Goal: Transaction & Acquisition: Purchase product/service

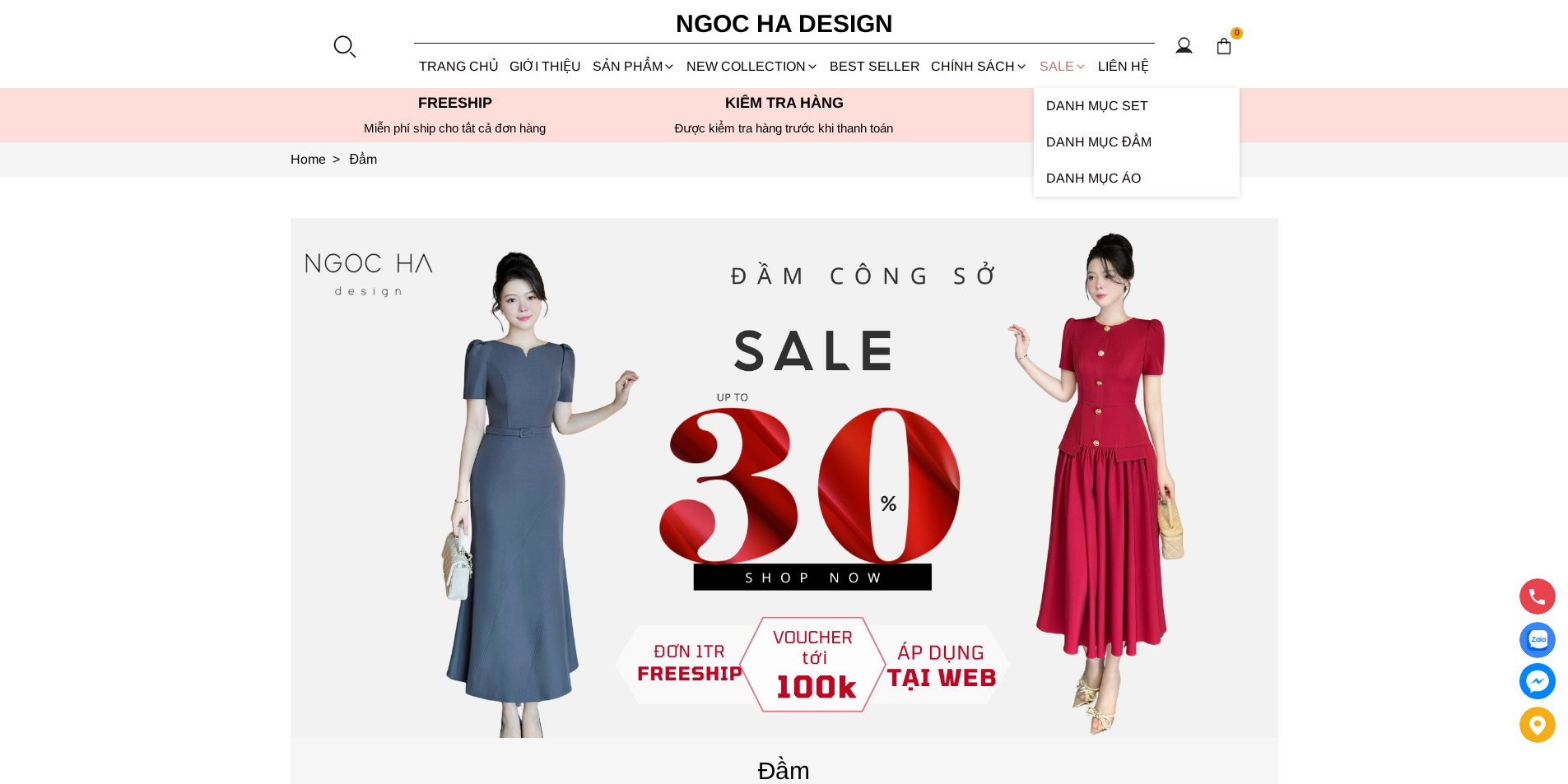
click at [1058, 65] on link "SALE" at bounding box center [1062, 66] width 59 height 44
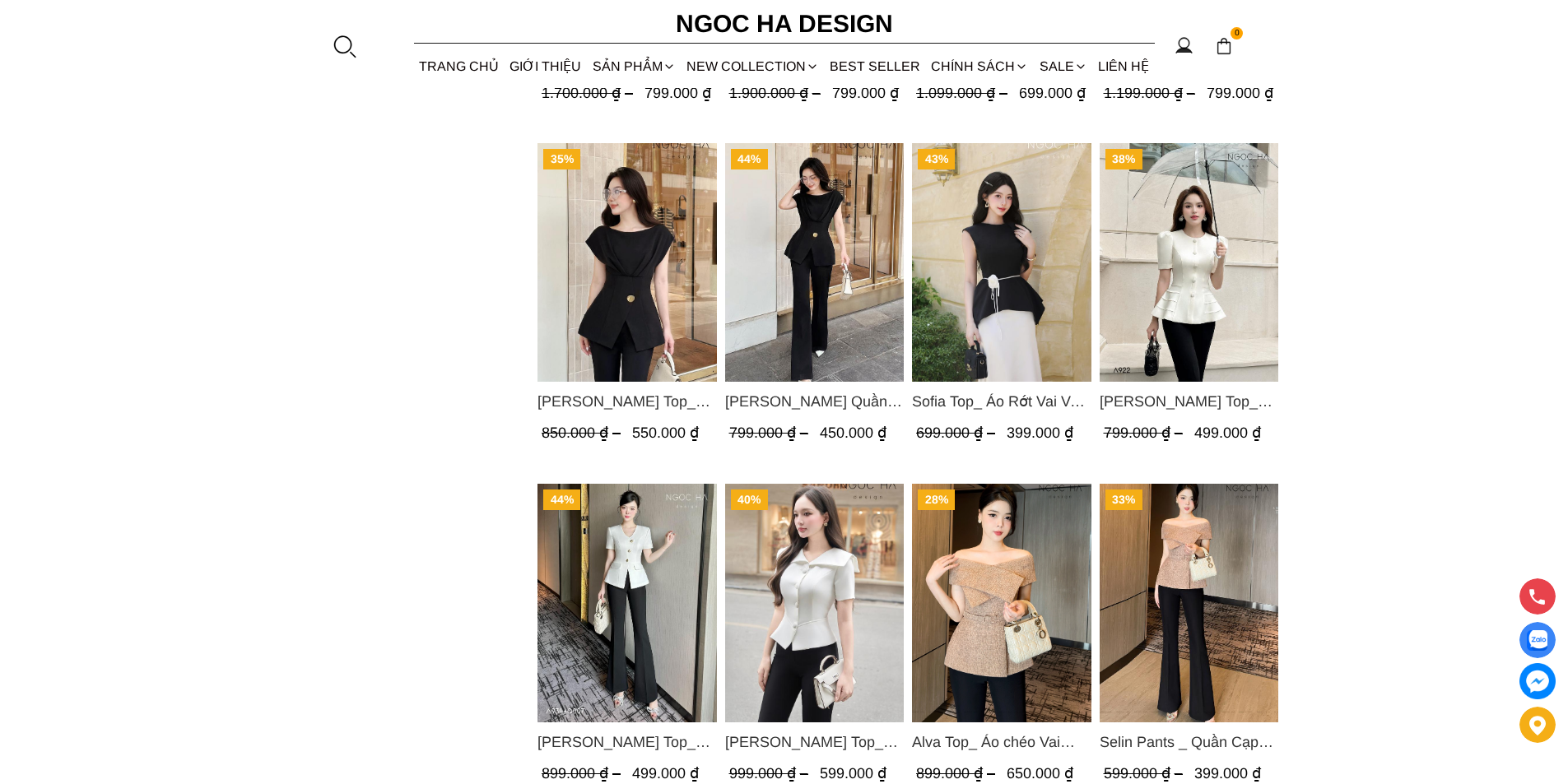
scroll to position [2058, 0]
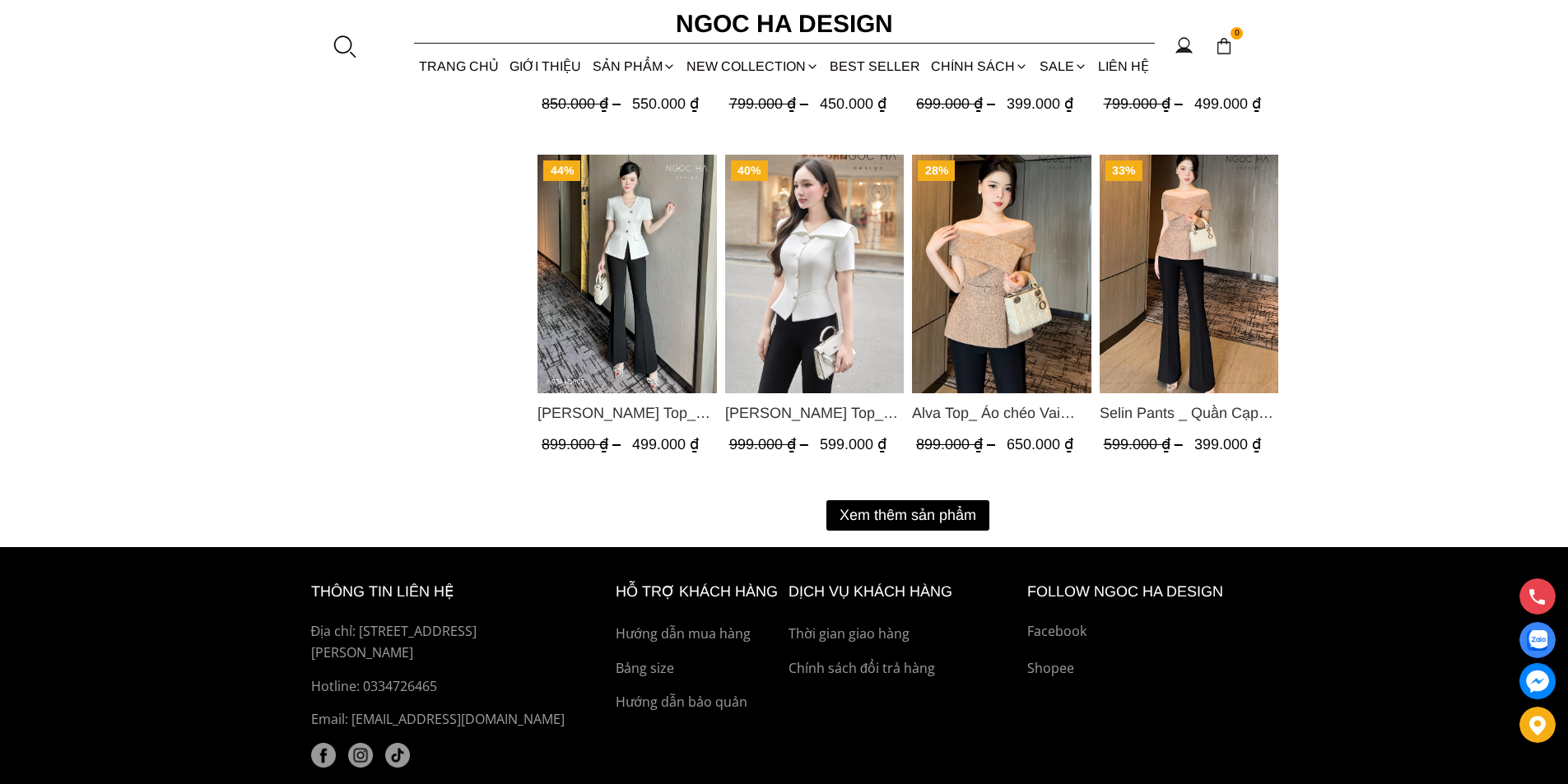
click at [880, 527] on button "Xem thêm sản phẩm" at bounding box center [907, 515] width 163 height 31
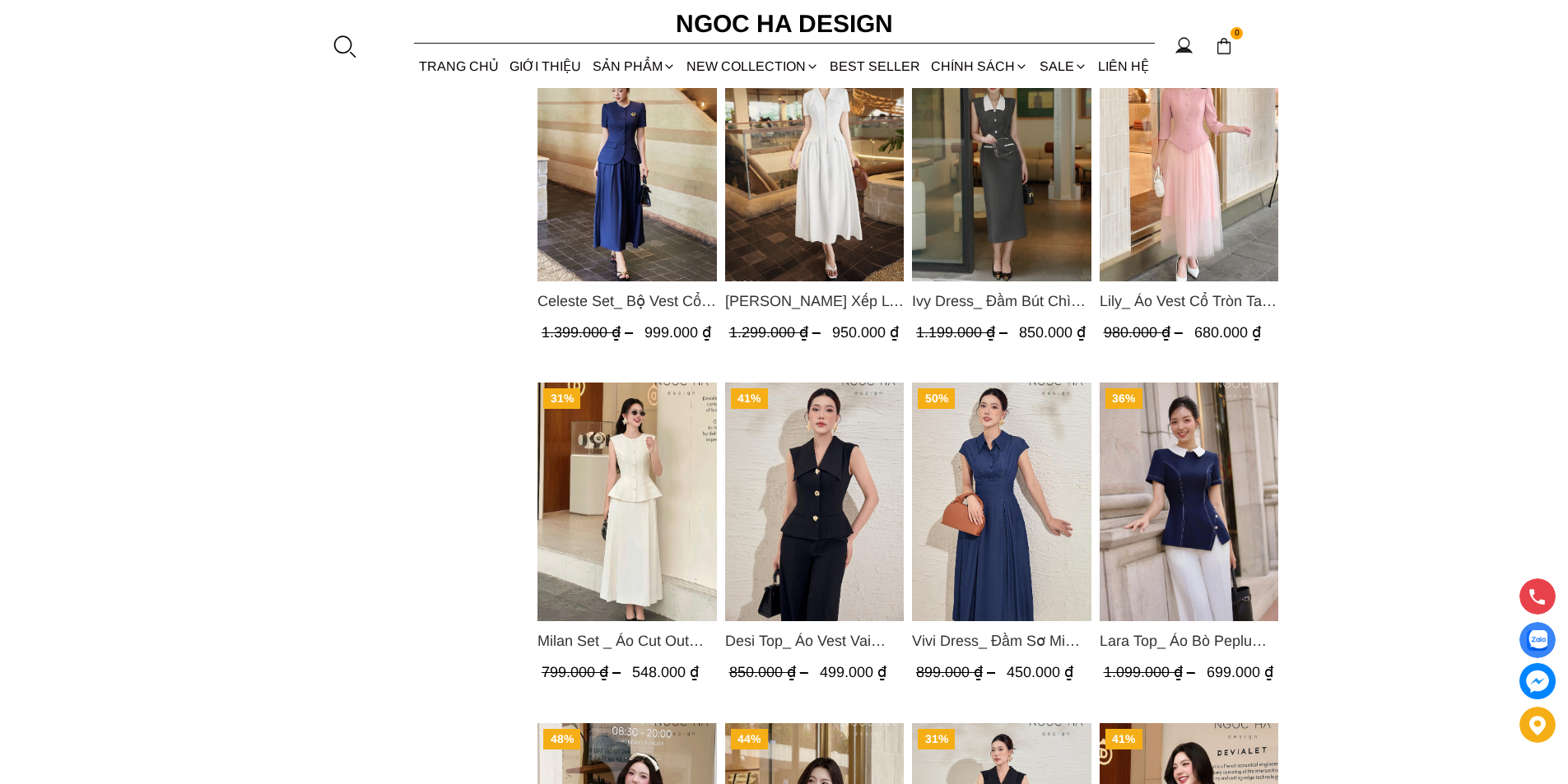
scroll to position [3785, 0]
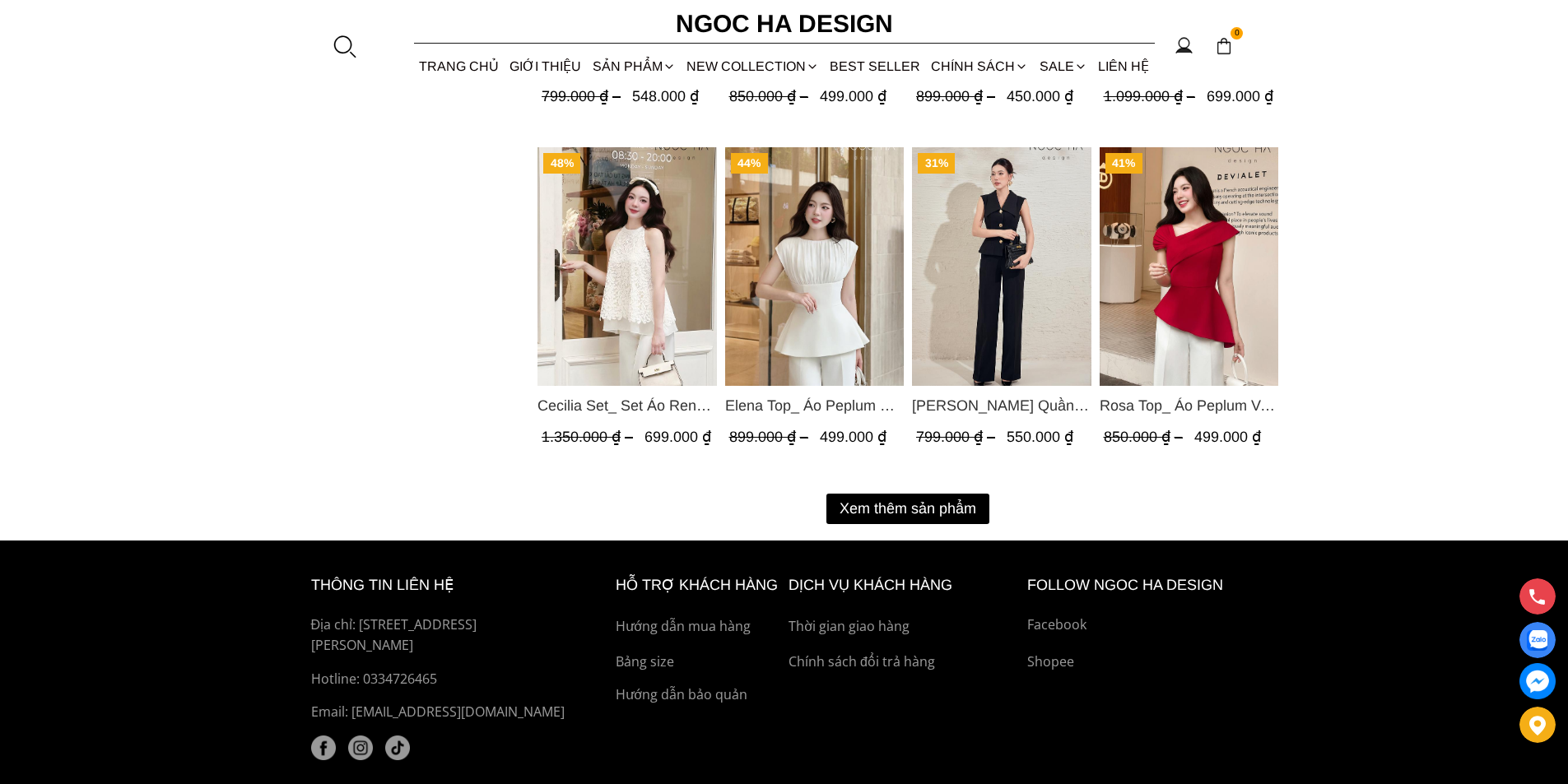
click at [883, 499] on button "Xem thêm sản phẩm" at bounding box center [907, 508] width 163 height 31
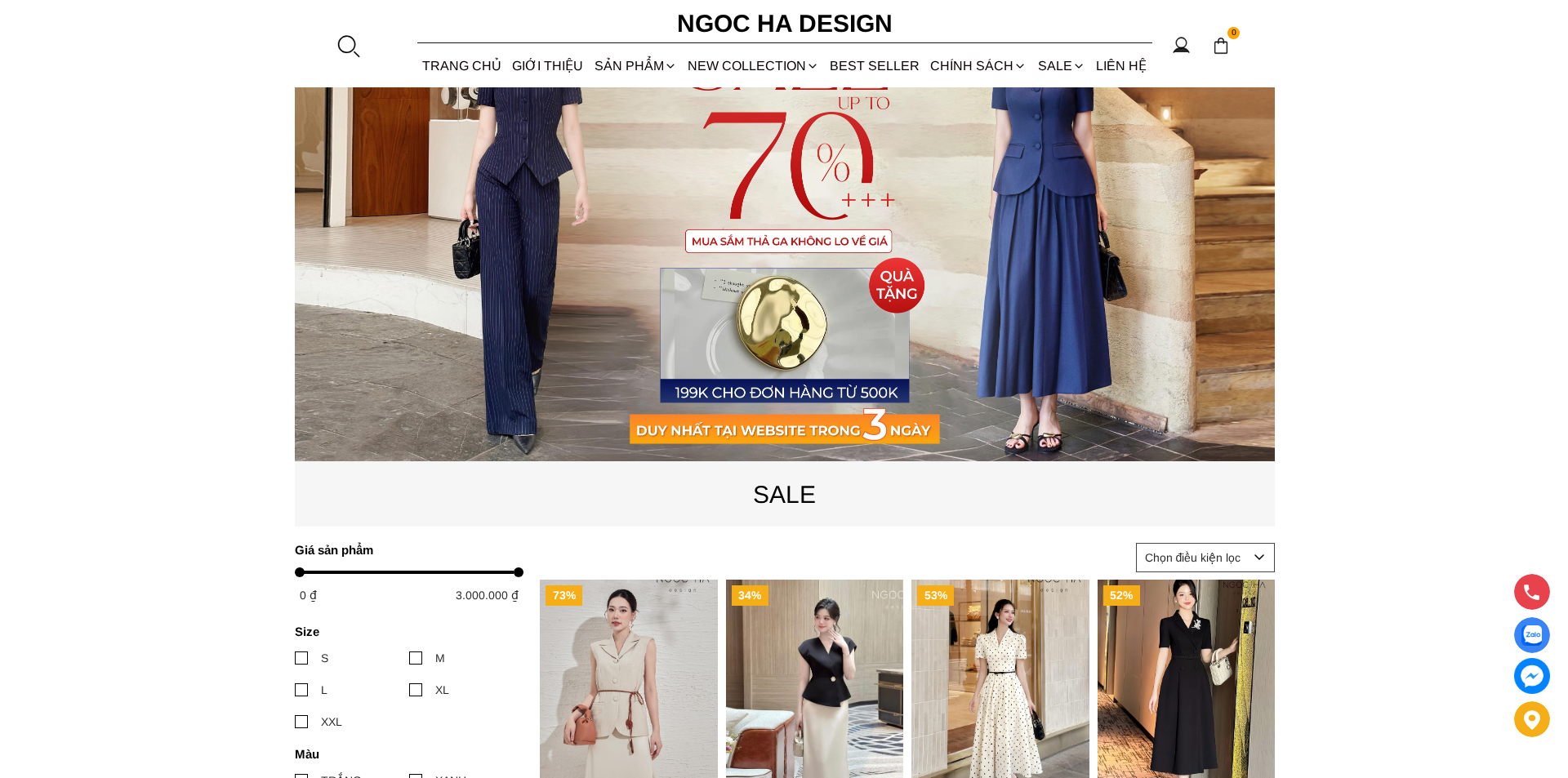
scroll to position [0, 0]
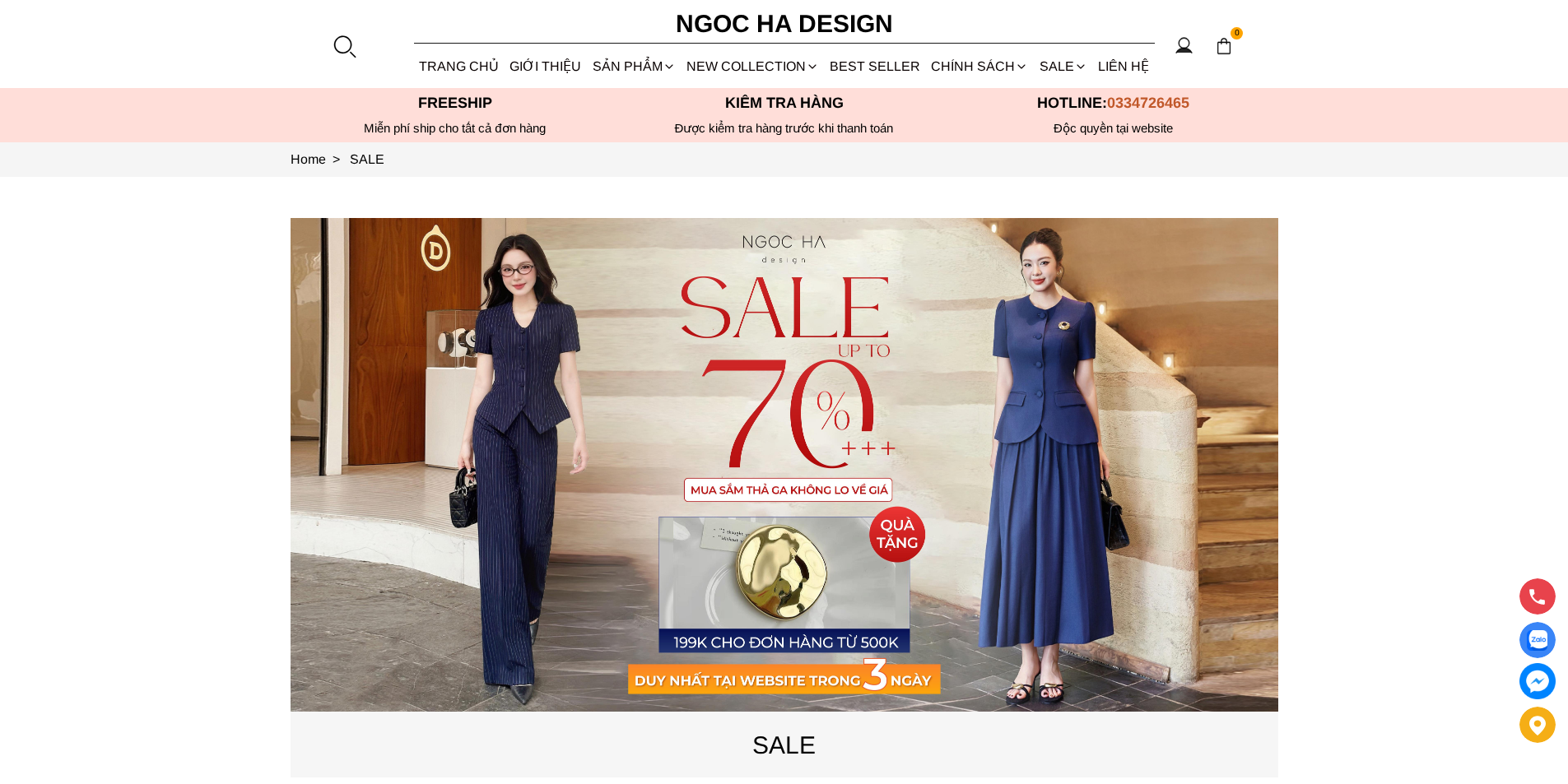
click at [355, 44] on div at bounding box center [344, 46] width 24 height 24
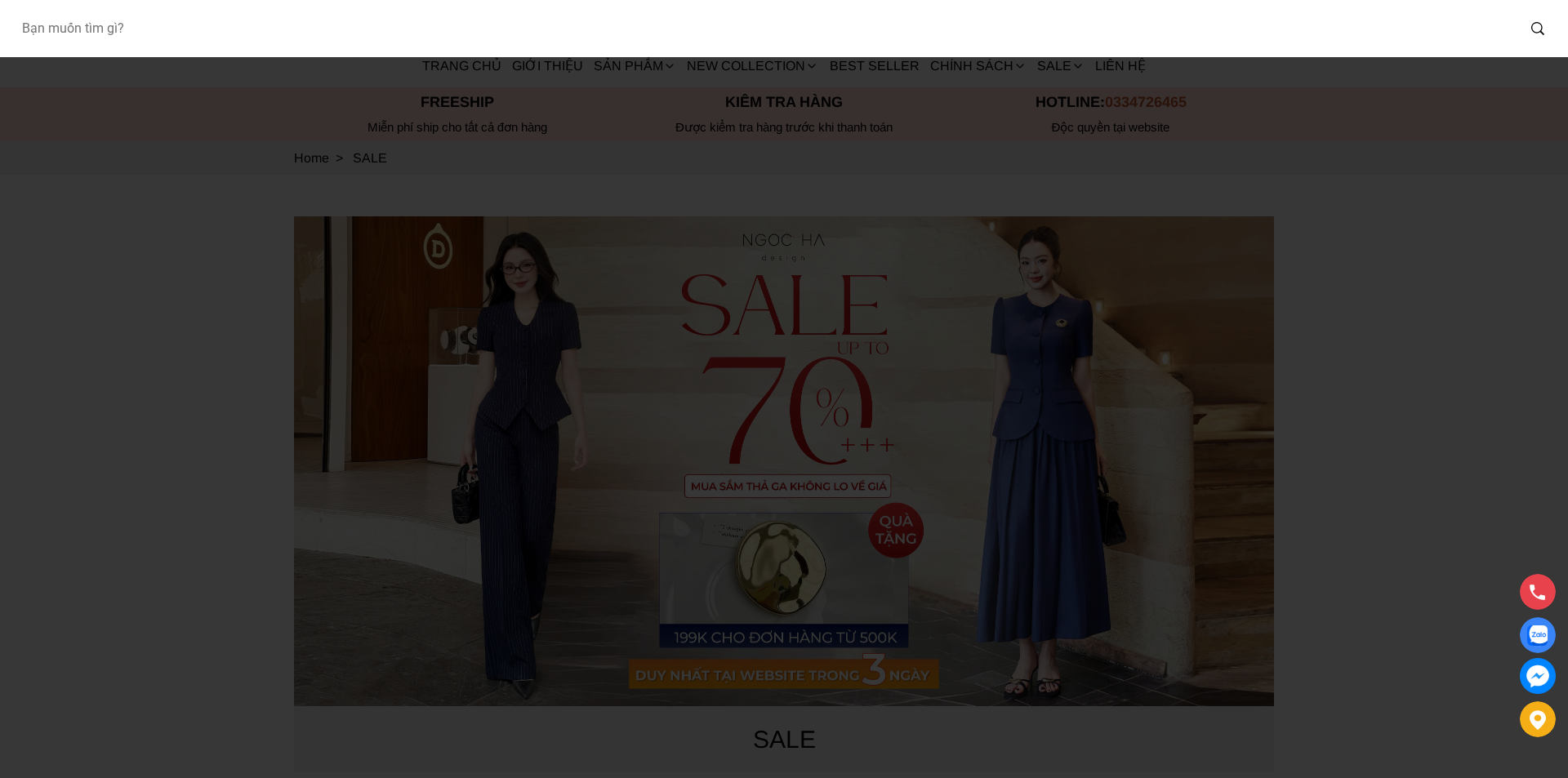
click at [180, 41] on input "Input search Bạn muốn tìm gì?" at bounding box center [762, 29] width 1508 height 38
type input "A1064"
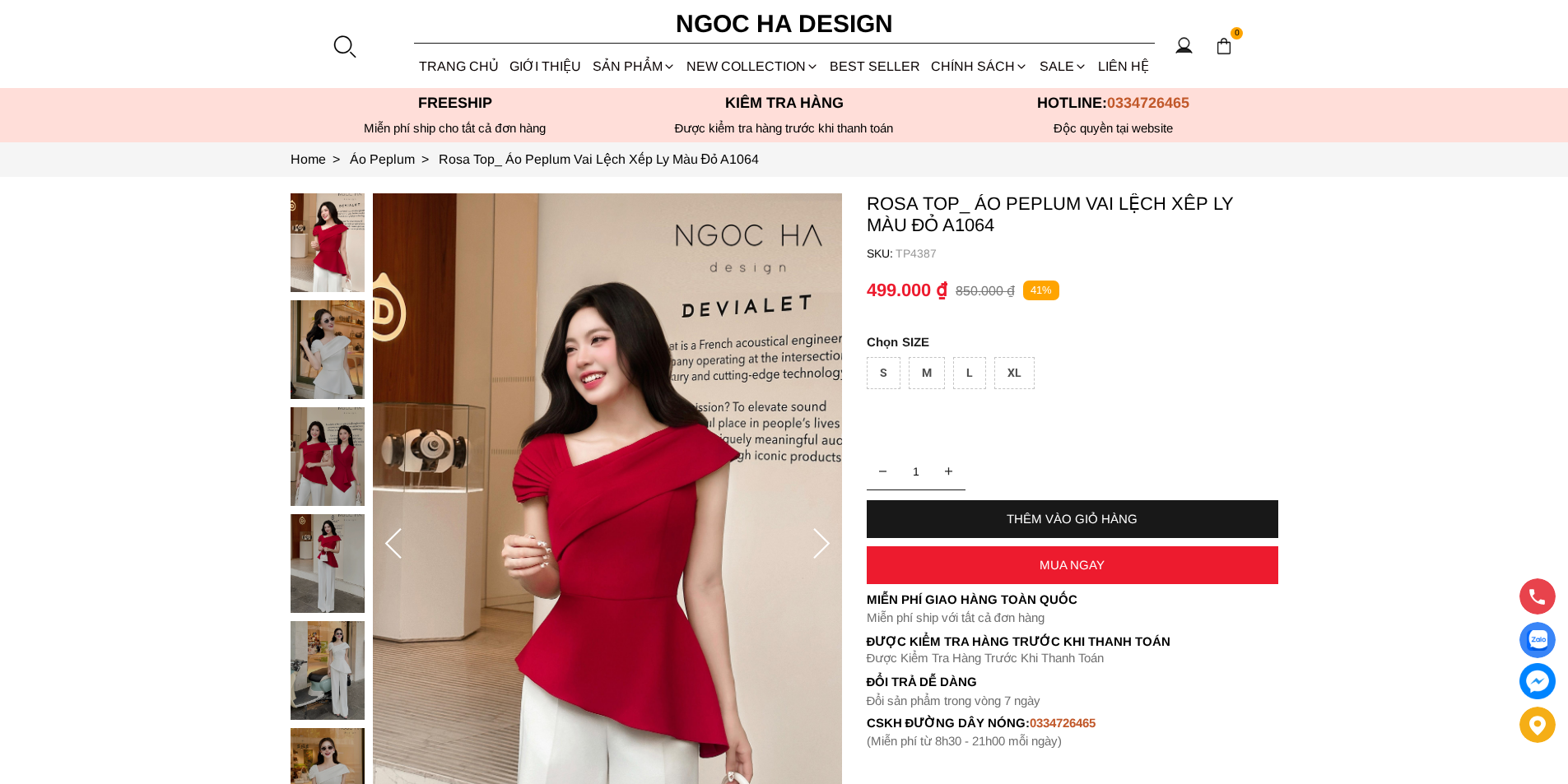
click at [1018, 364] on div "XL" at bounding box center [1014, 373] width 40 height 32
click at [1013, 556] on div "MUA NGAY" at bounding box center [1072, 565] width 411 height 38
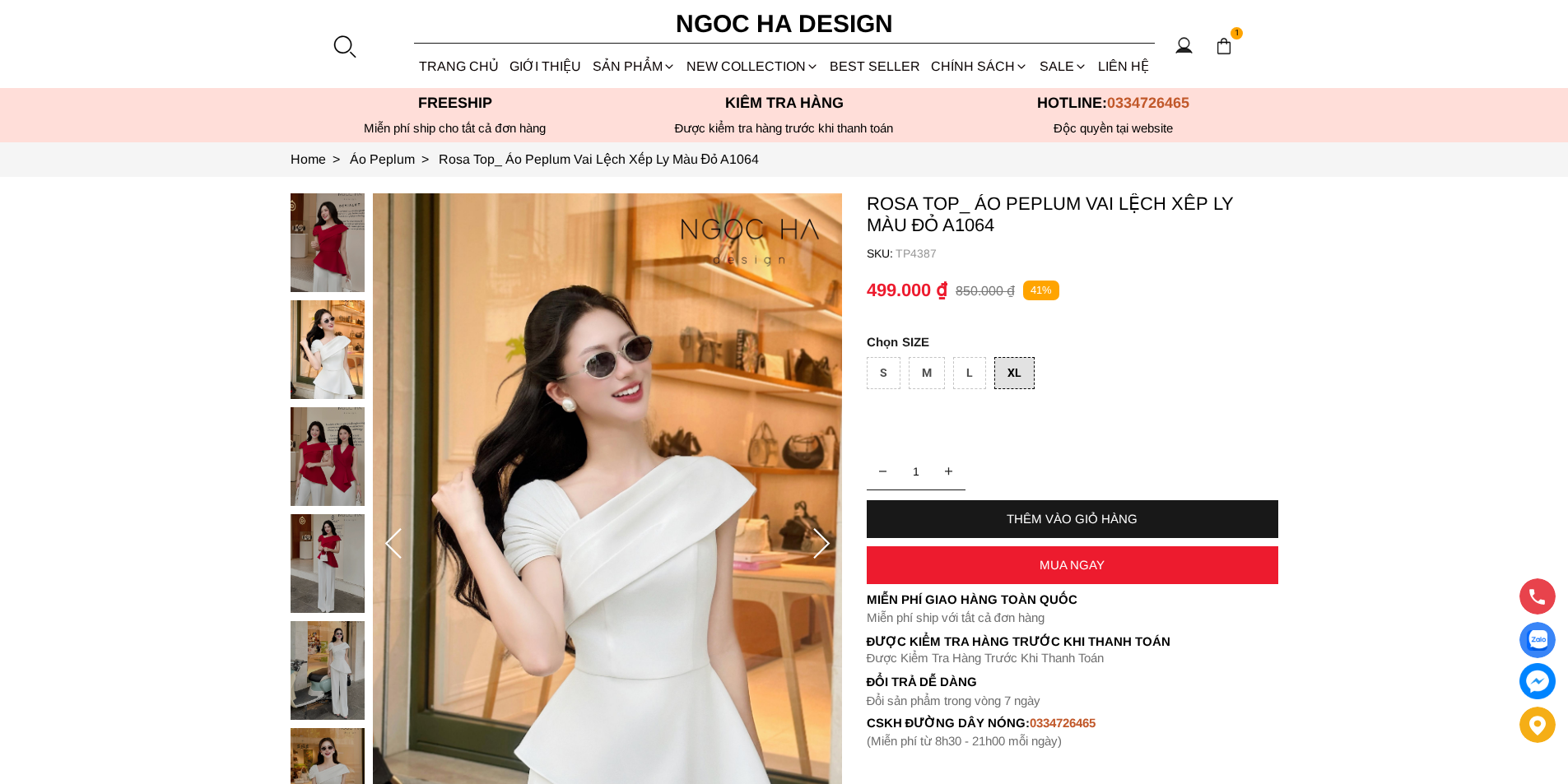
click at [976, 376] on div "L" at bounding box center [969, 373] width 33 height 32
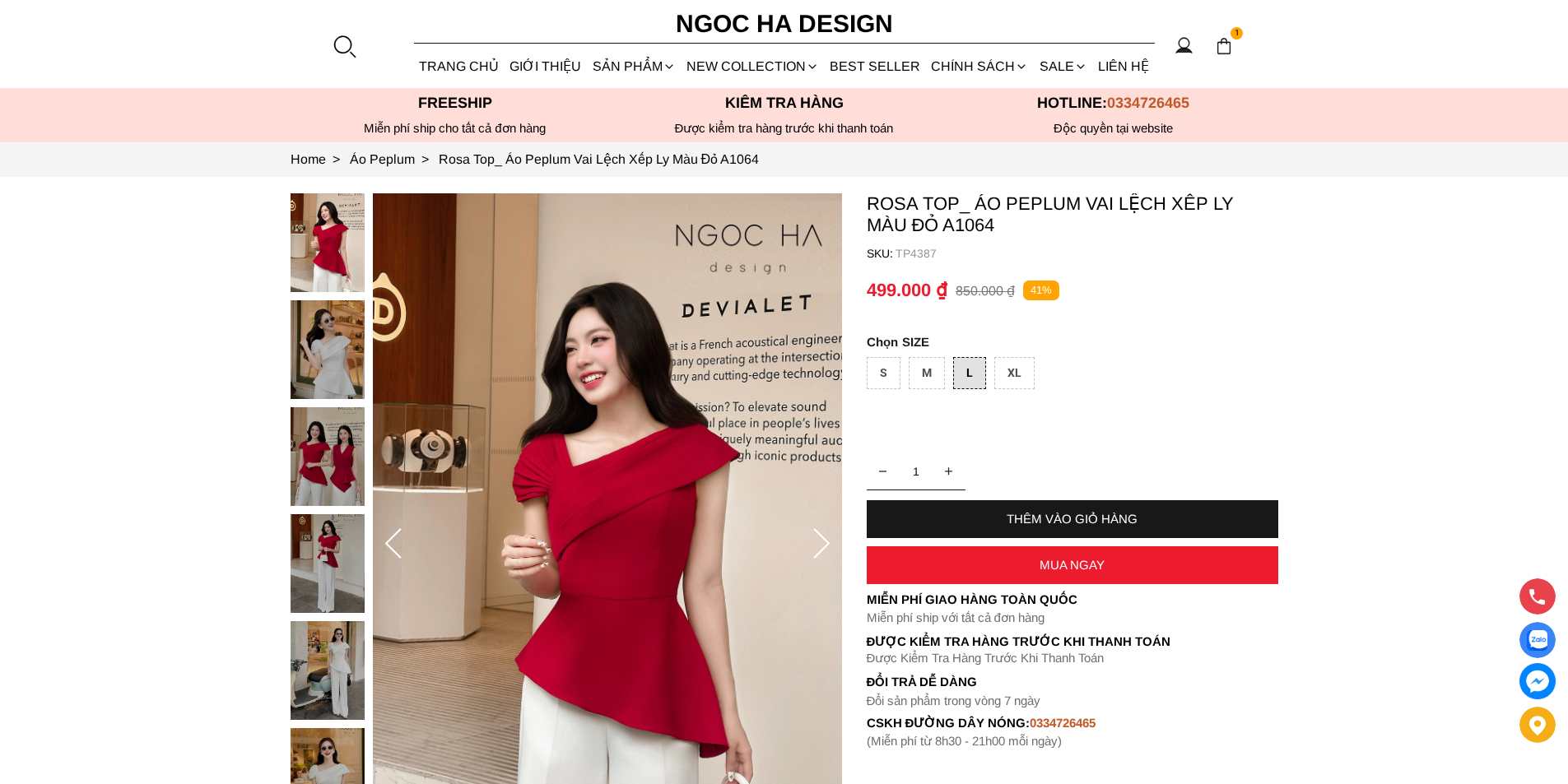
click at [996, 560] on div "MUA NGAY" at bounding box center [1072, 564] width 411 height 14
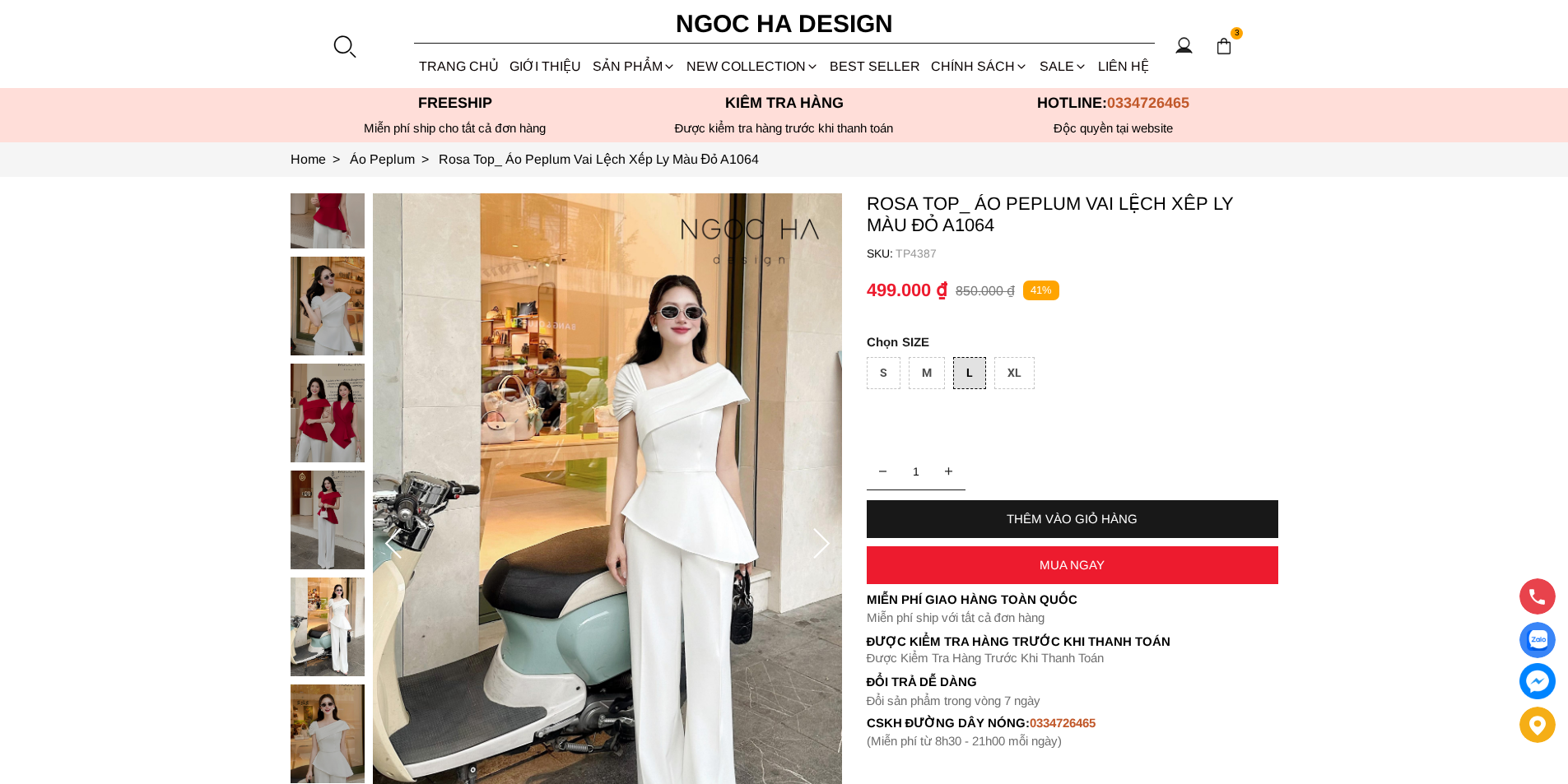
click at [342, 41] on div at bounding box center [344, 46] width 24 height 24
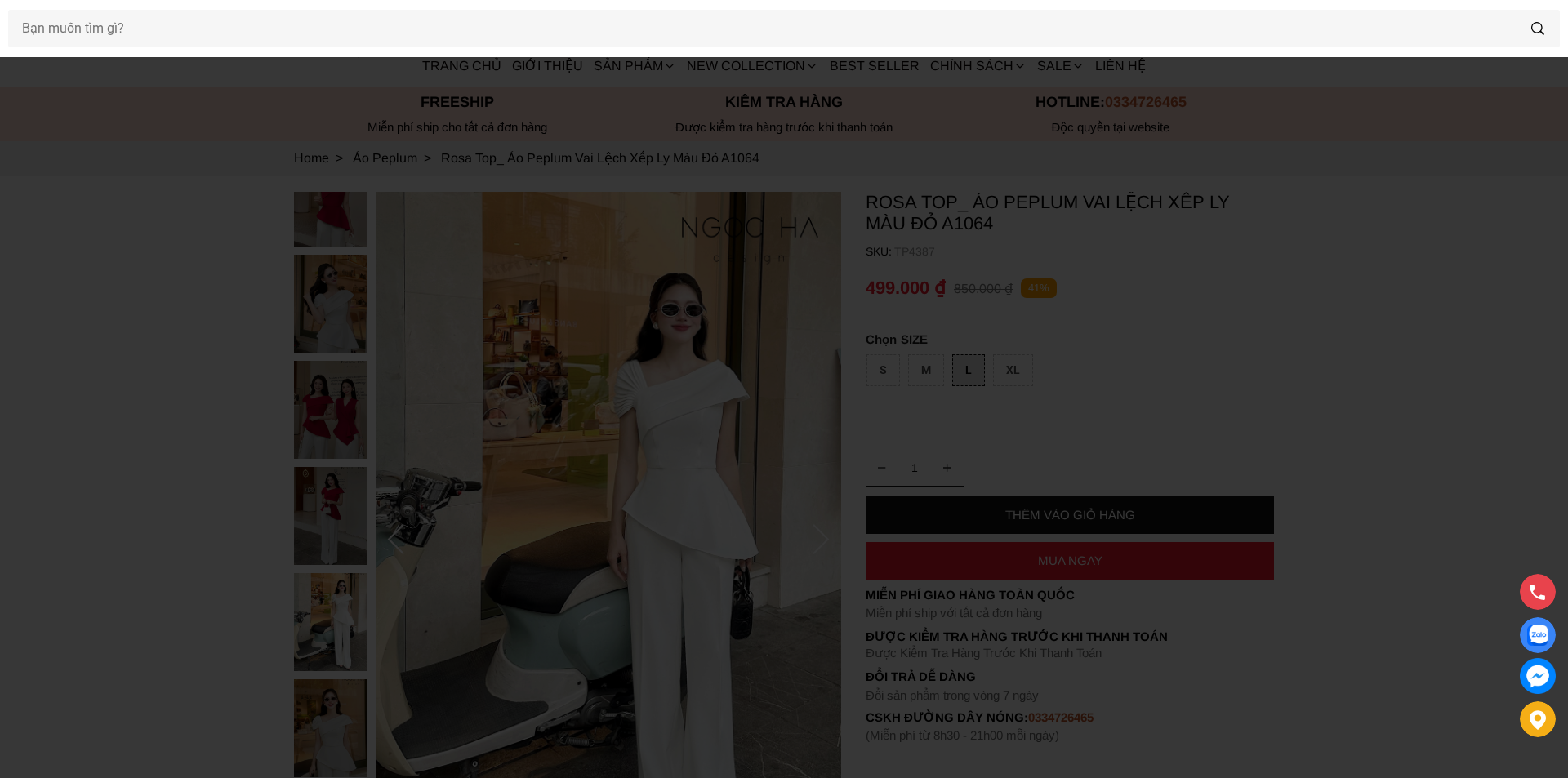
click at [288, 48] on div at bounding box center [784, 29] width 1568 height 57
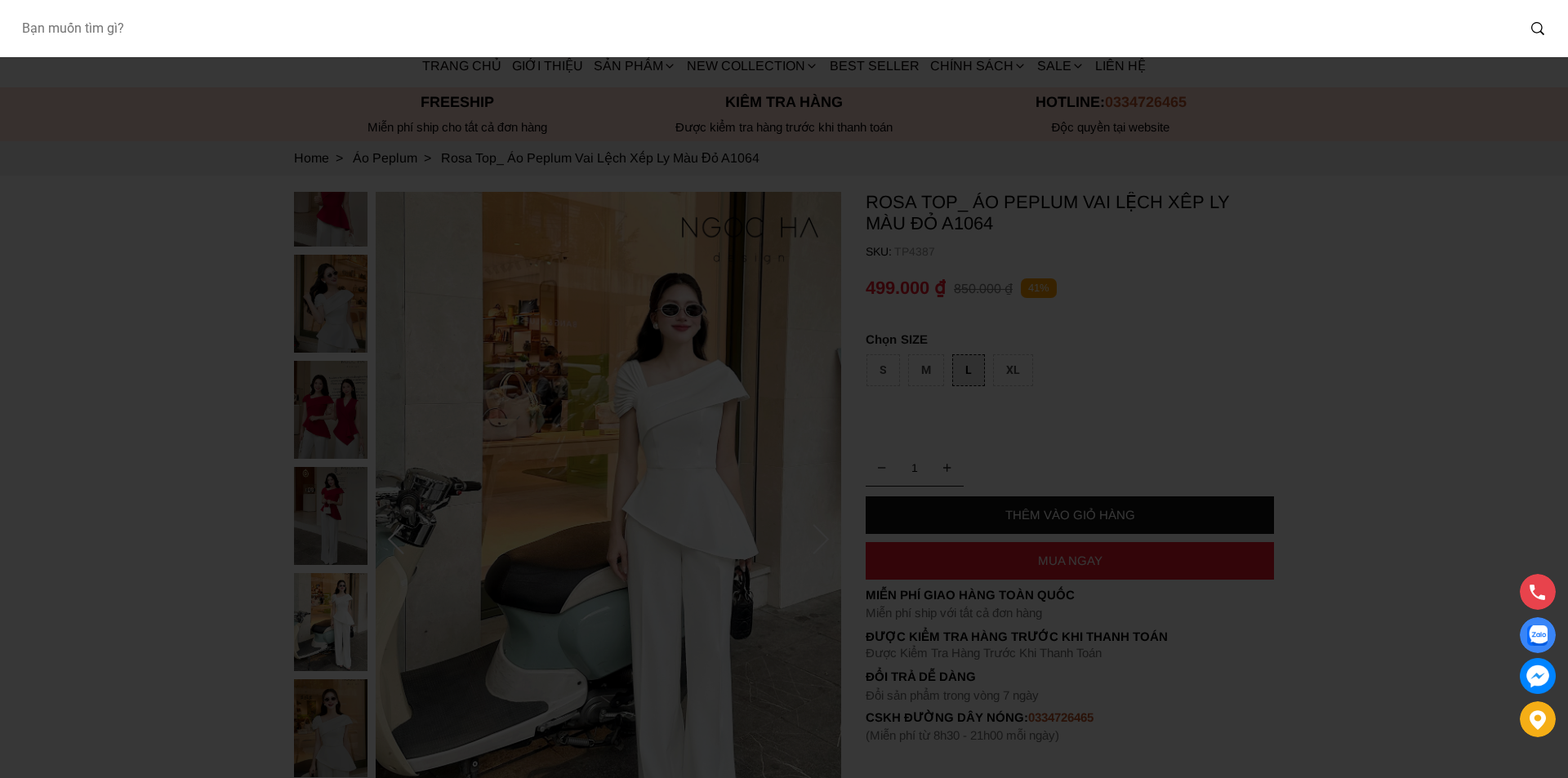
click at [261, 38] on input "Input search Bạn muốn tìm gì?" at bounding box center [762, 29] width 1508 height 38
type input "BQ06"
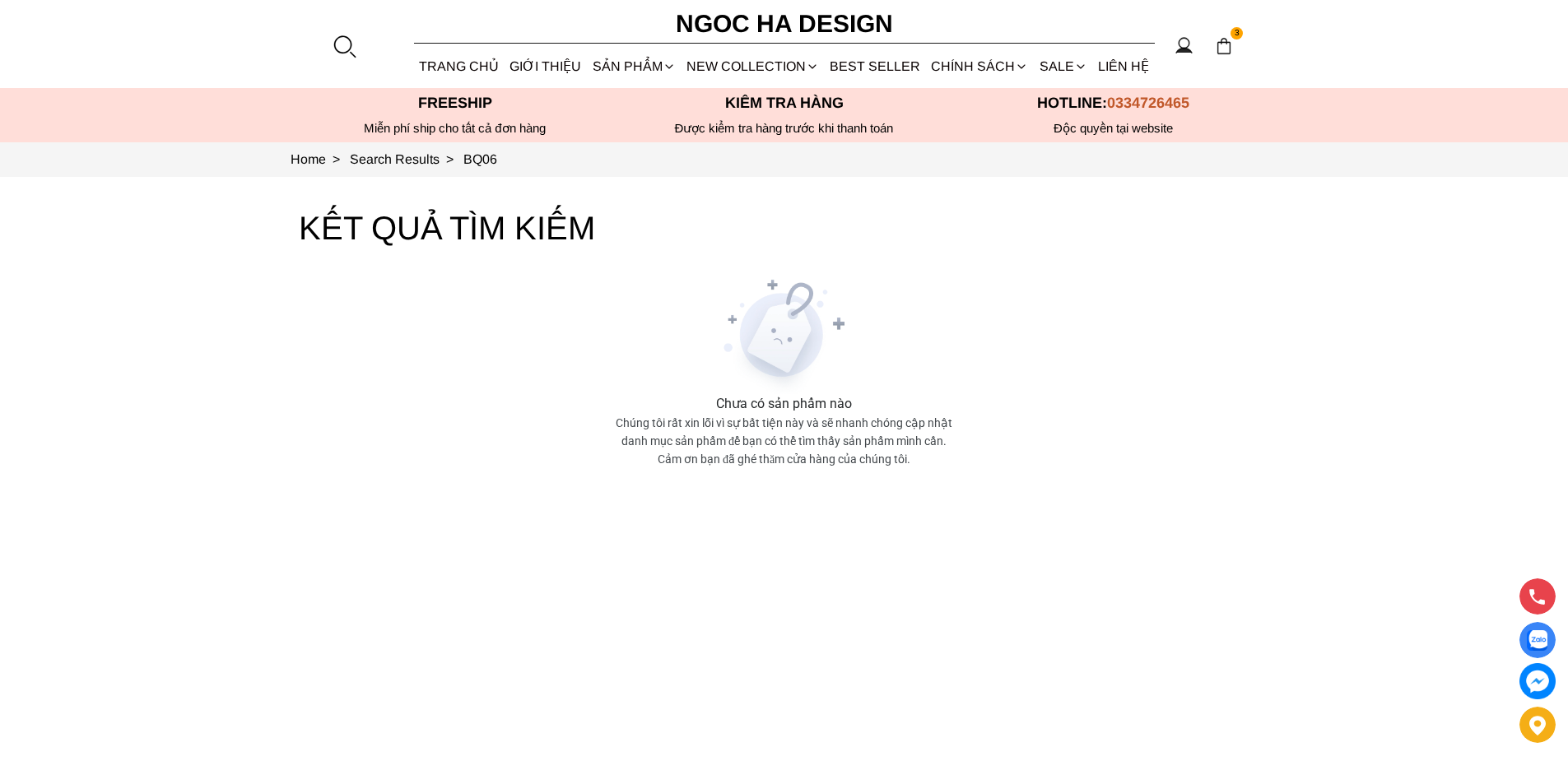
click at [338, 42] on div at bounding box center [344, 46] width 24 height 24
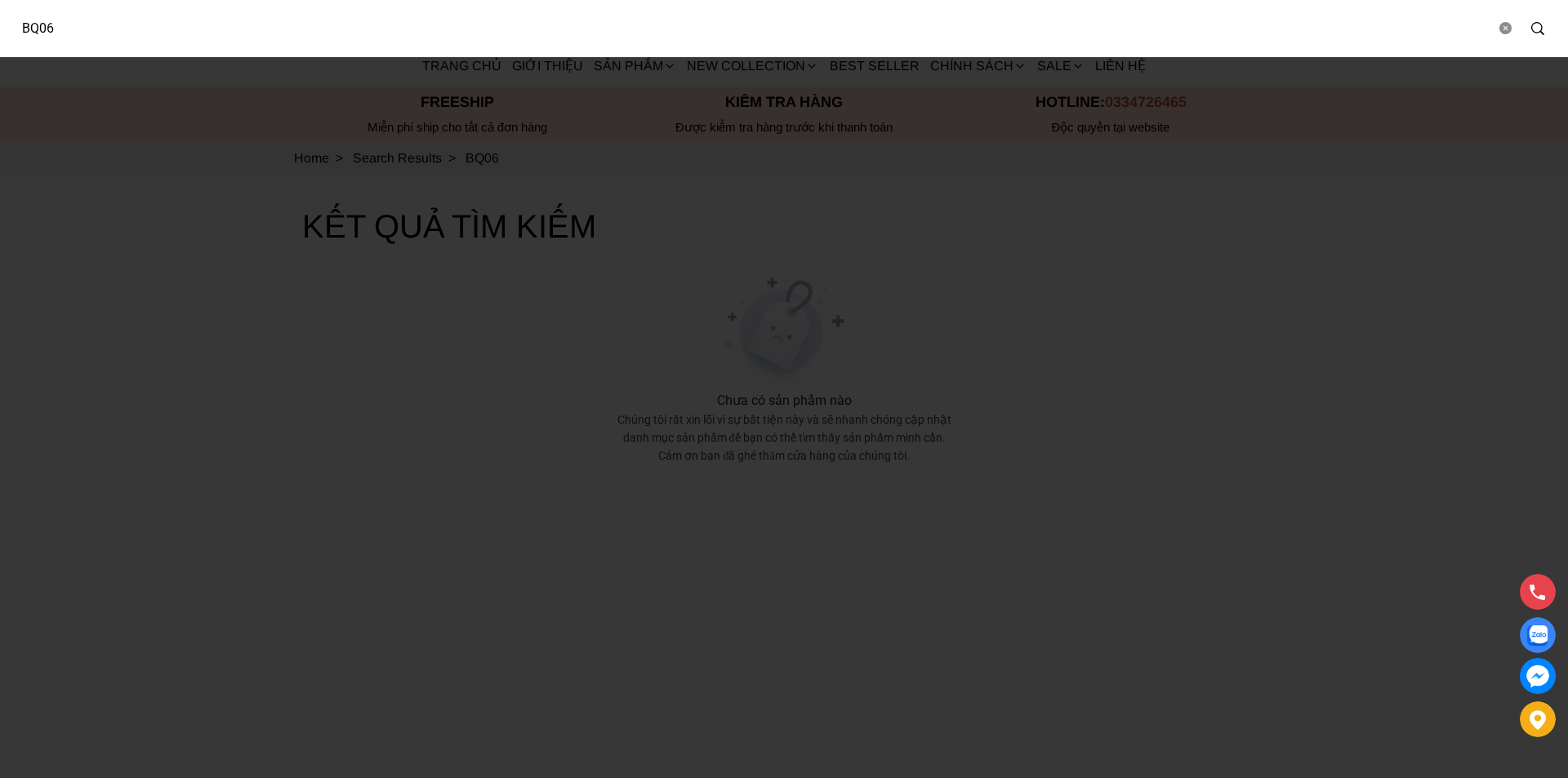
click at [325, 44] on input "BQ06" at bounding box center [752, 29] width 1487 height 38
type input "BQ"
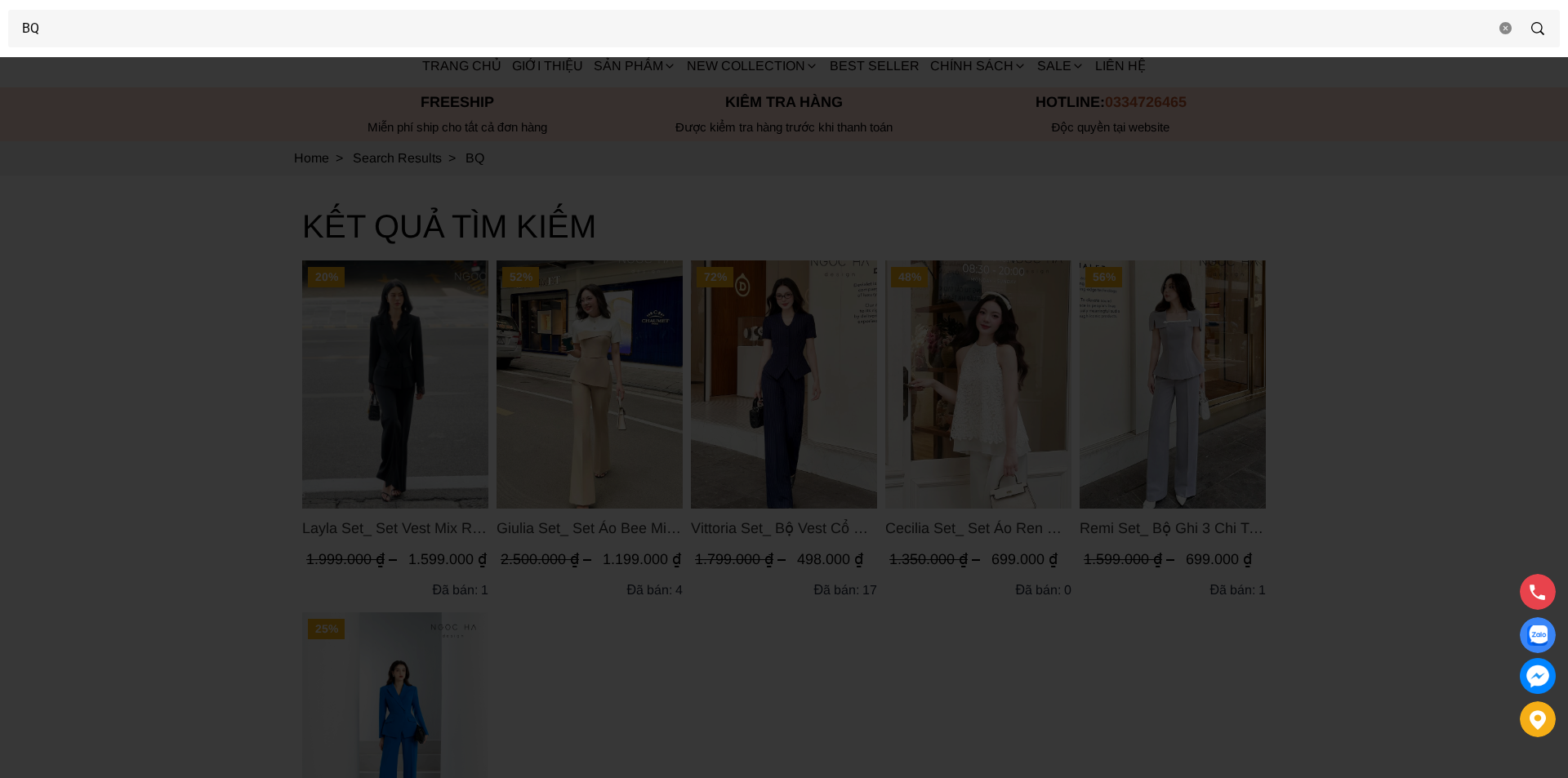
click at [225, 359] on div at bounding box center [784, 389] width 1568 height 778
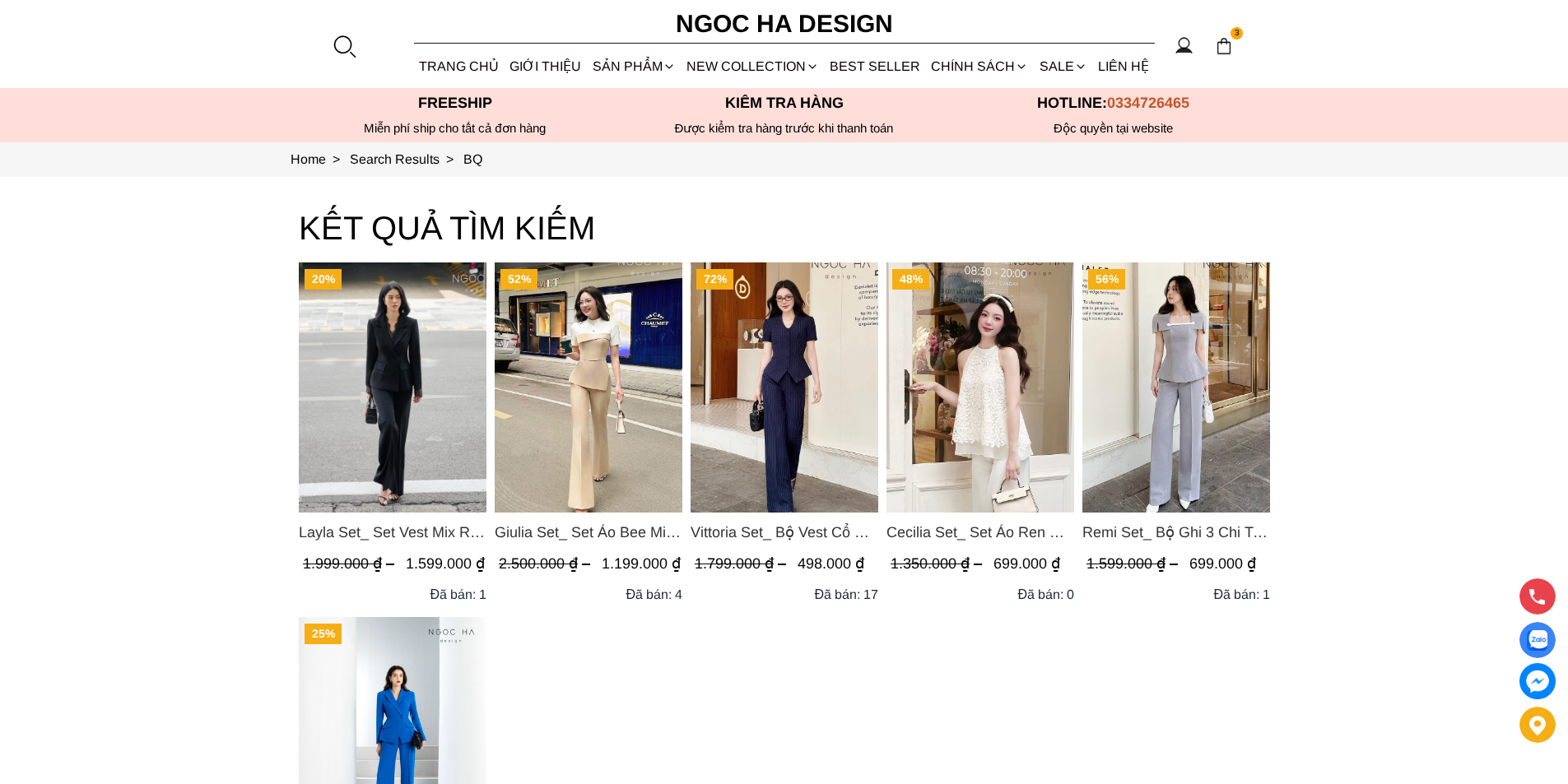
click at [349, 441] on img "Product image - Layla Set_ Set Vest Mix Ren Đen Quần Suông BQ-06" at bounding box center [392, 388] width 188 height 250
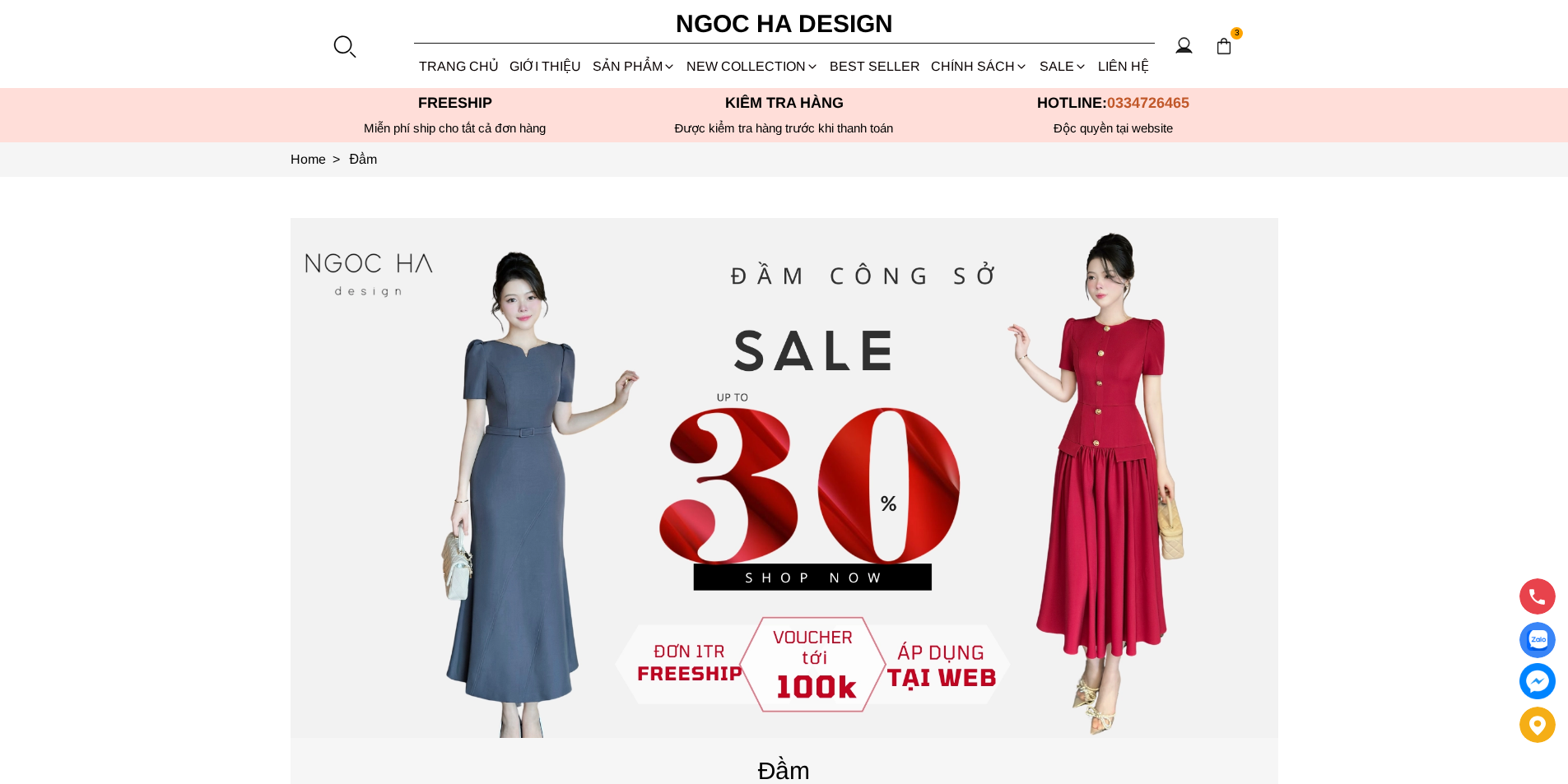
click at [344, 62] on section "3 Trang chủ Giới thiệu Sản phẩm Áo Áo thun Áo sơ mi Áo Peplum Áo lụa Áo len Quầ…" at bounding box center [784, 44] width 1568 height 88
click at [341, 36] on div at bounding box center [344, 46] width 24 height 24
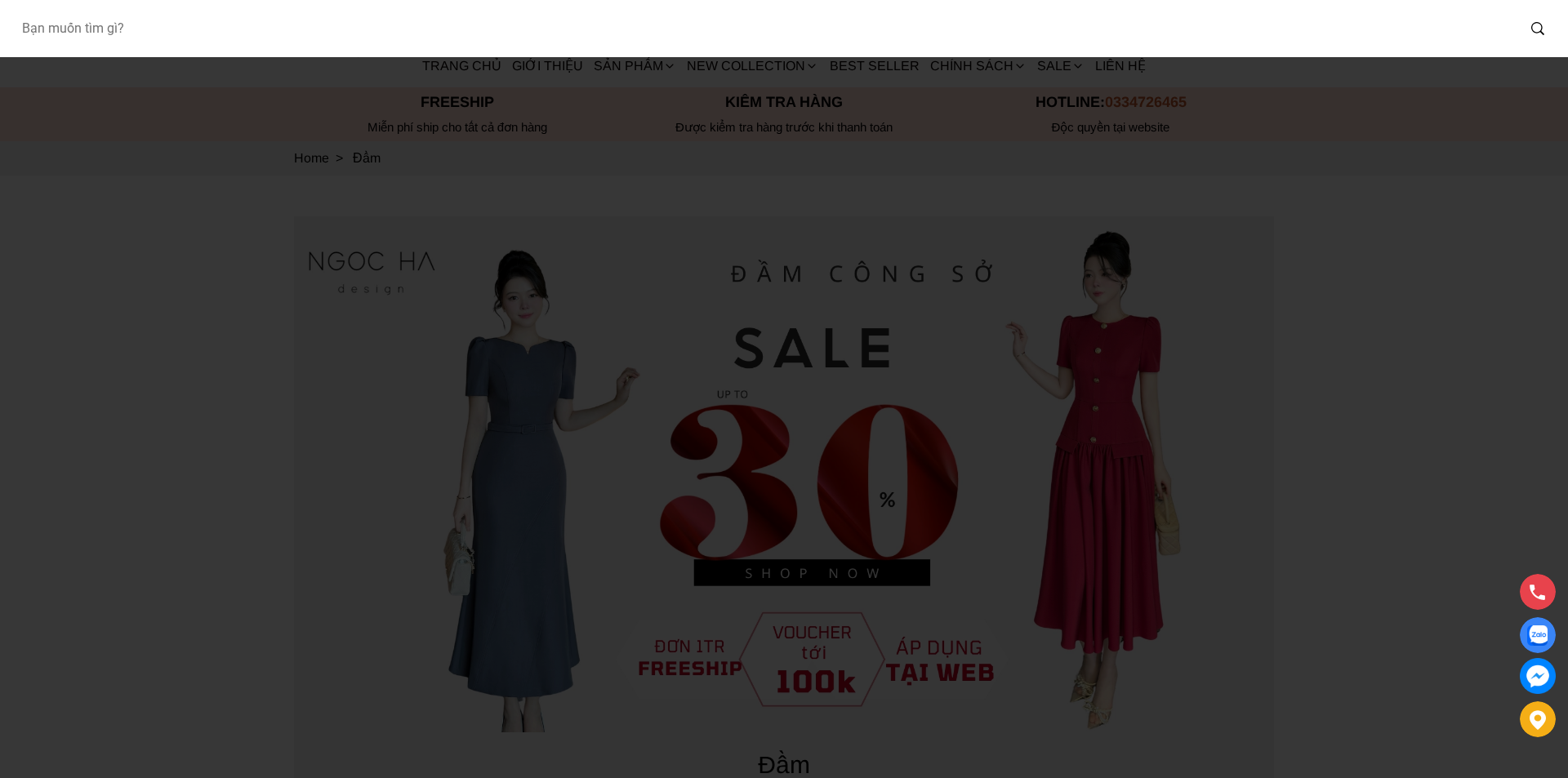
click at [272, 38] on input "Input search Bạn muốn tìm gì?" at bounding box center [762, 29] width 1508 height 38
type input "BQ"
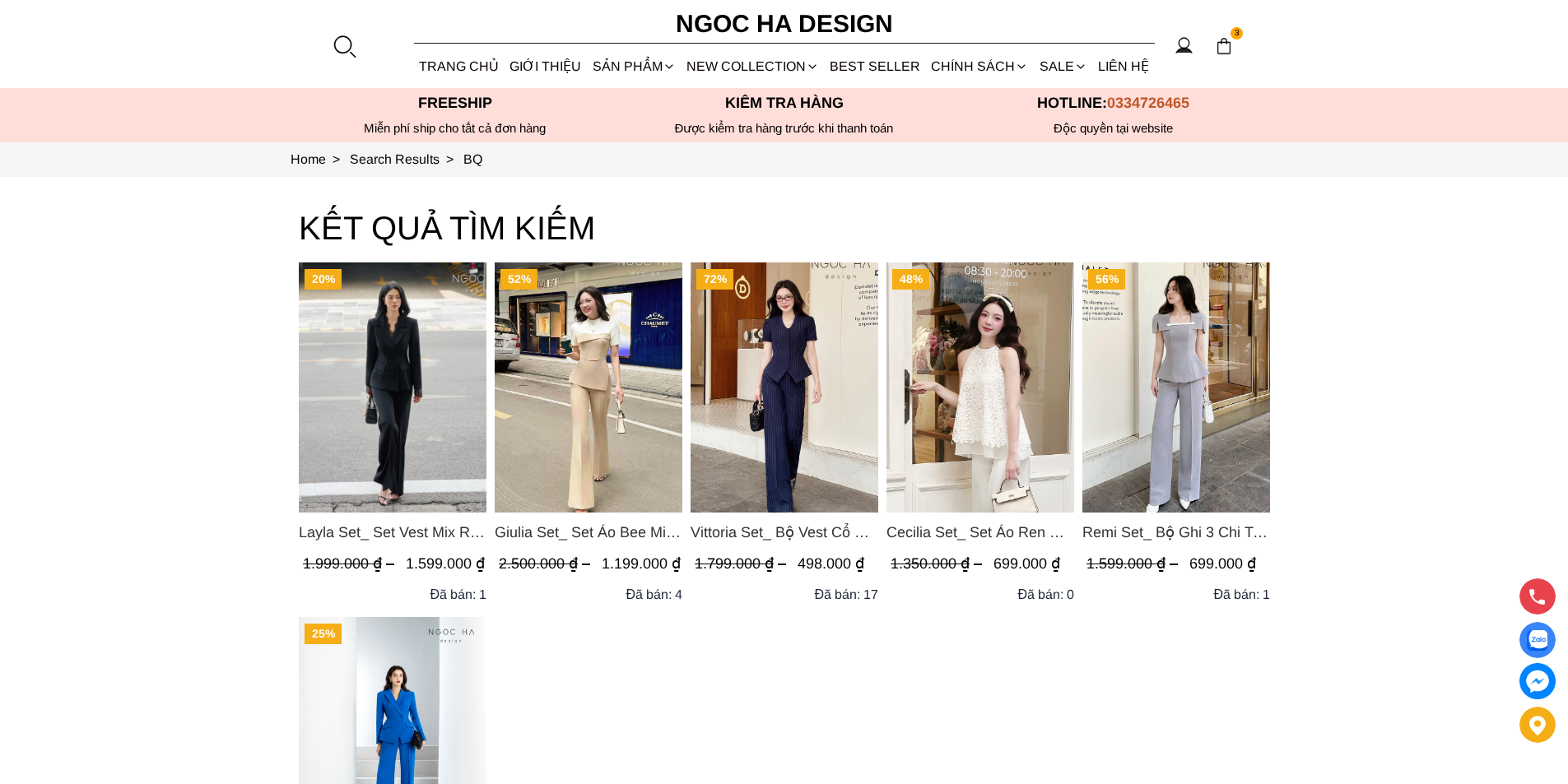
click at [407, 369] on img "Product image - Layla Set_ Set Vest Mix Ren Đen Quần Suông BQ-06" at bounding box center [392, 388] width 188 height 250
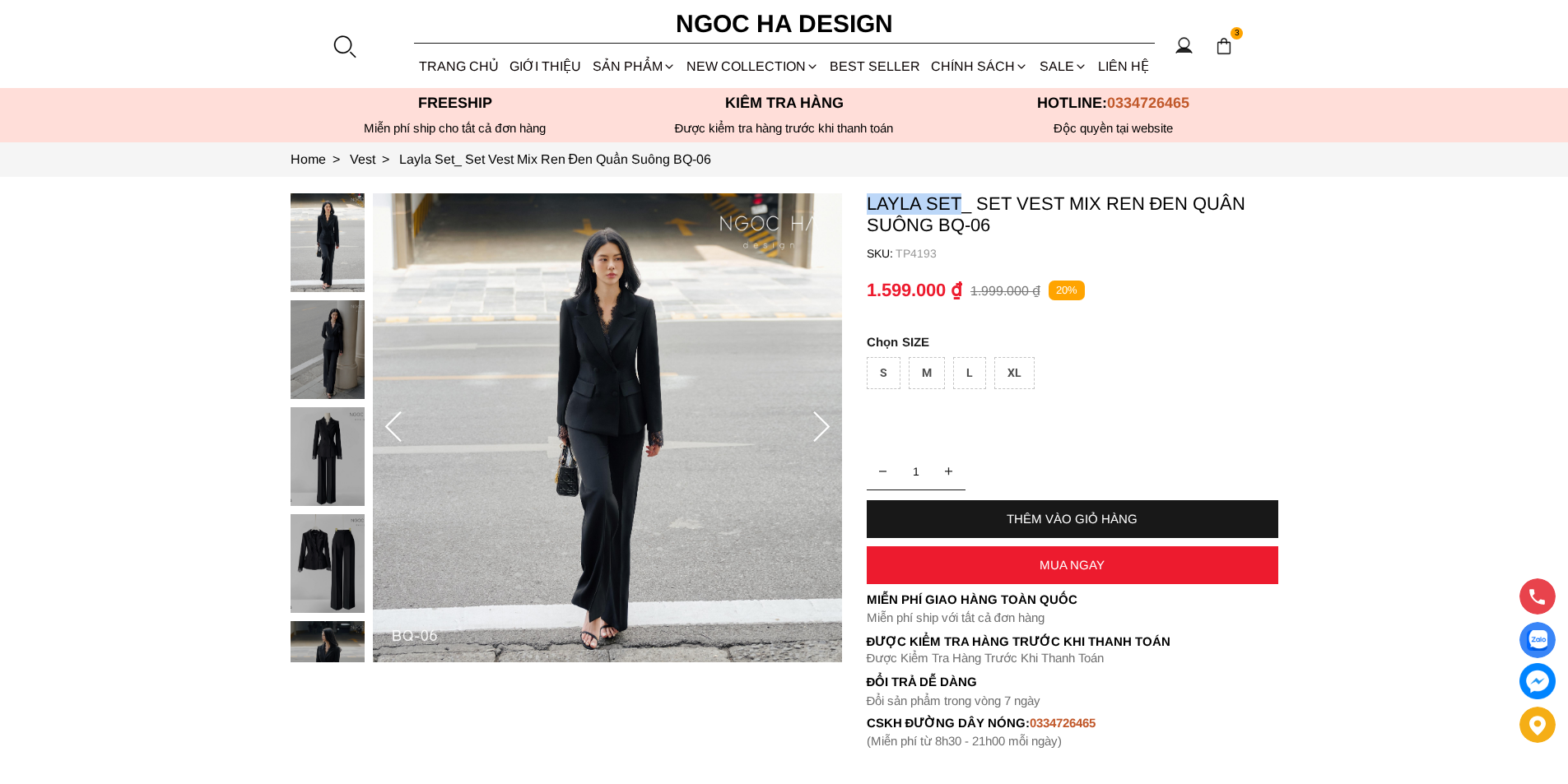
copy p "Layla Set"
drag, startPoint x: 868, startPoint y: 197, endPoint x: 960, endPoint y: 206, distance: 92.4
click at [960, 206] on p "Layla Set_ Set Vest Mix Ren Đen Quần Suông BQ-06" at bounding box center [1072, 215] width 411 height 43
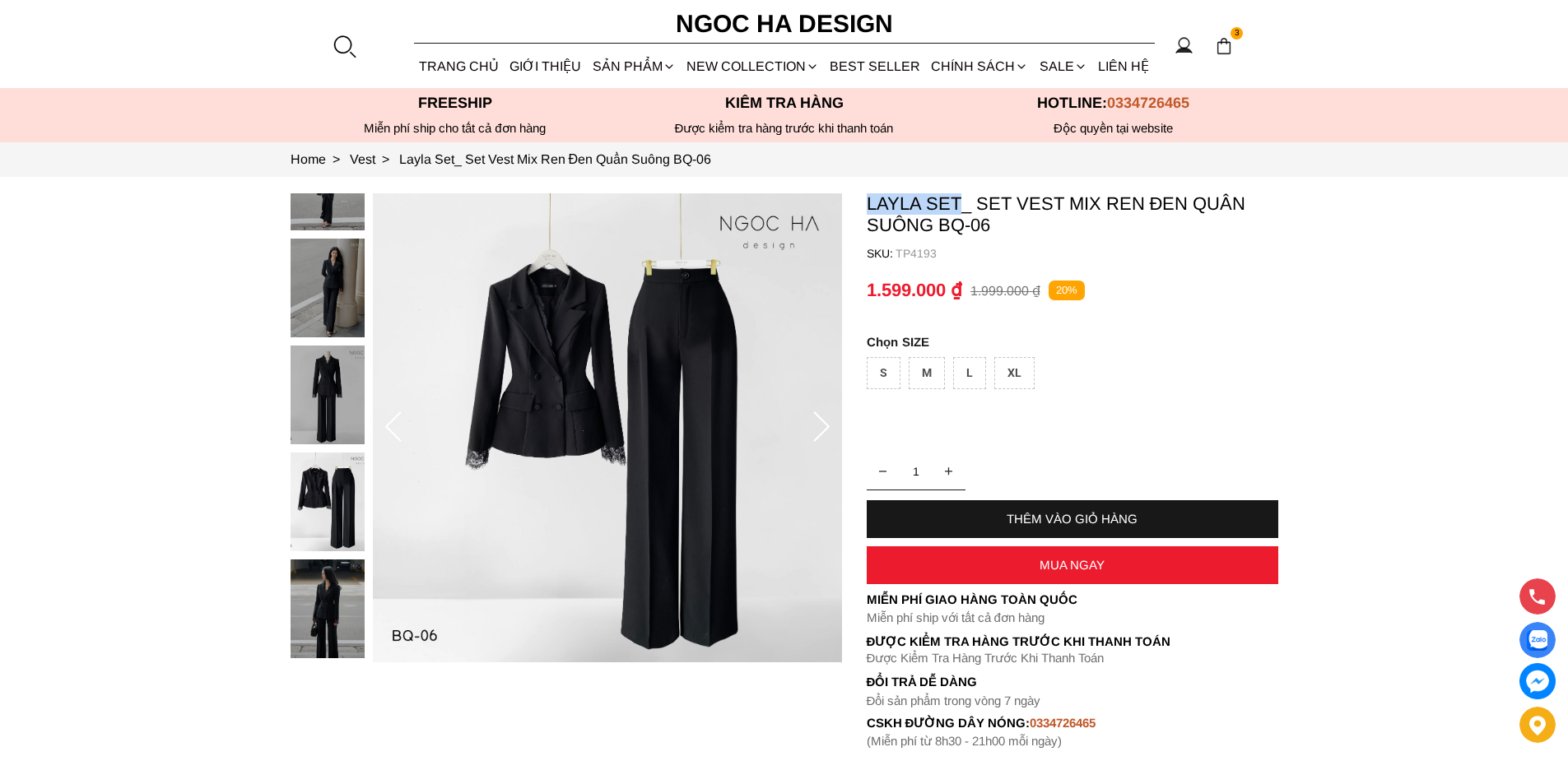
scroll to position [411, 0]
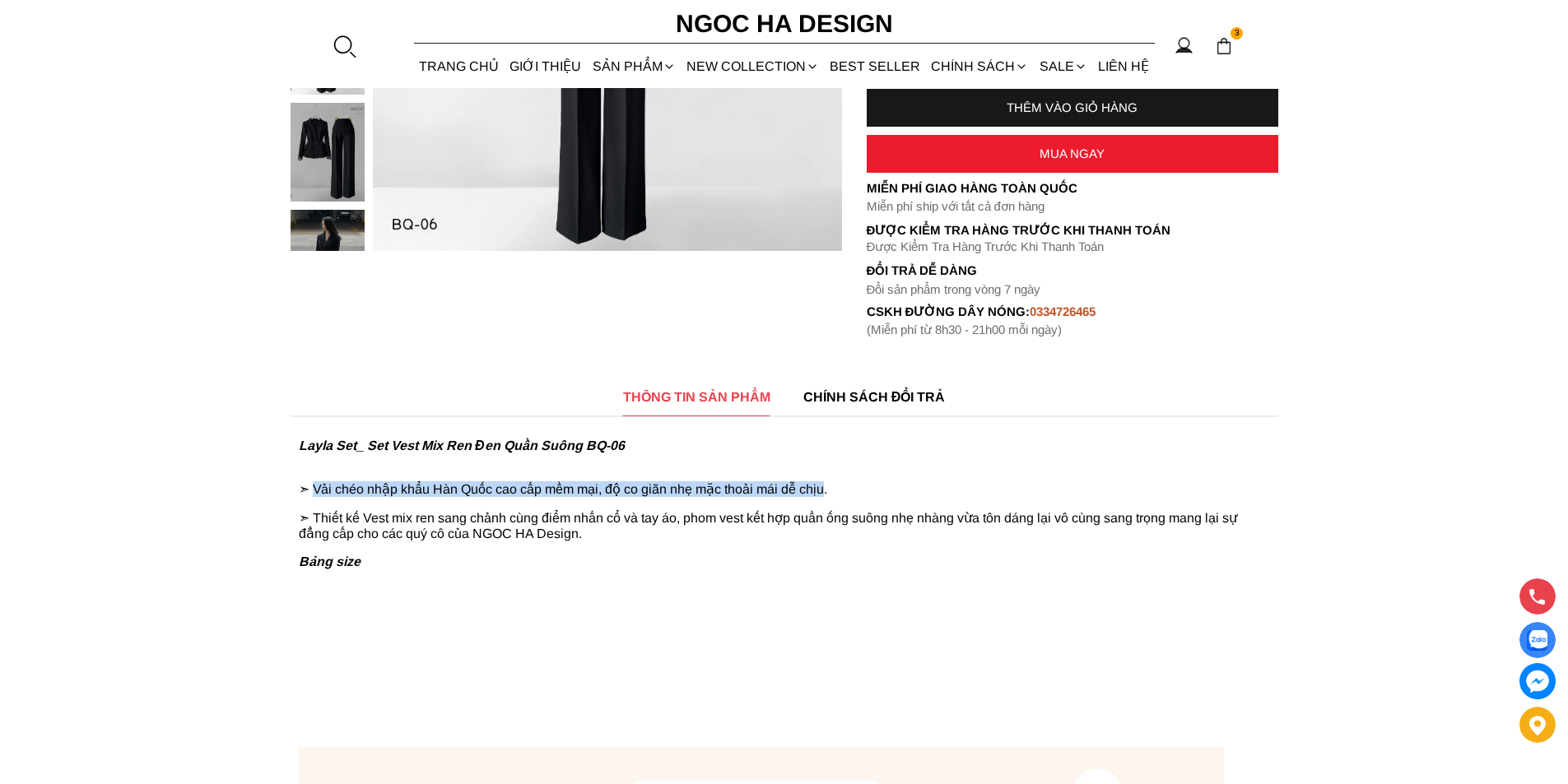
drag, startPoint x: 320, startPoint y: 486, endPoint x: 827, endPoint y: 490, distance: 507.0
click at [827, 490] on p "➣ Vải chéo nhập khẩu Hàn Quốc cao cấp mềm mại, độ co giãn nhẹ mặc thoải mái dễ …" at bounding box center [784, 481] width 971 height 31
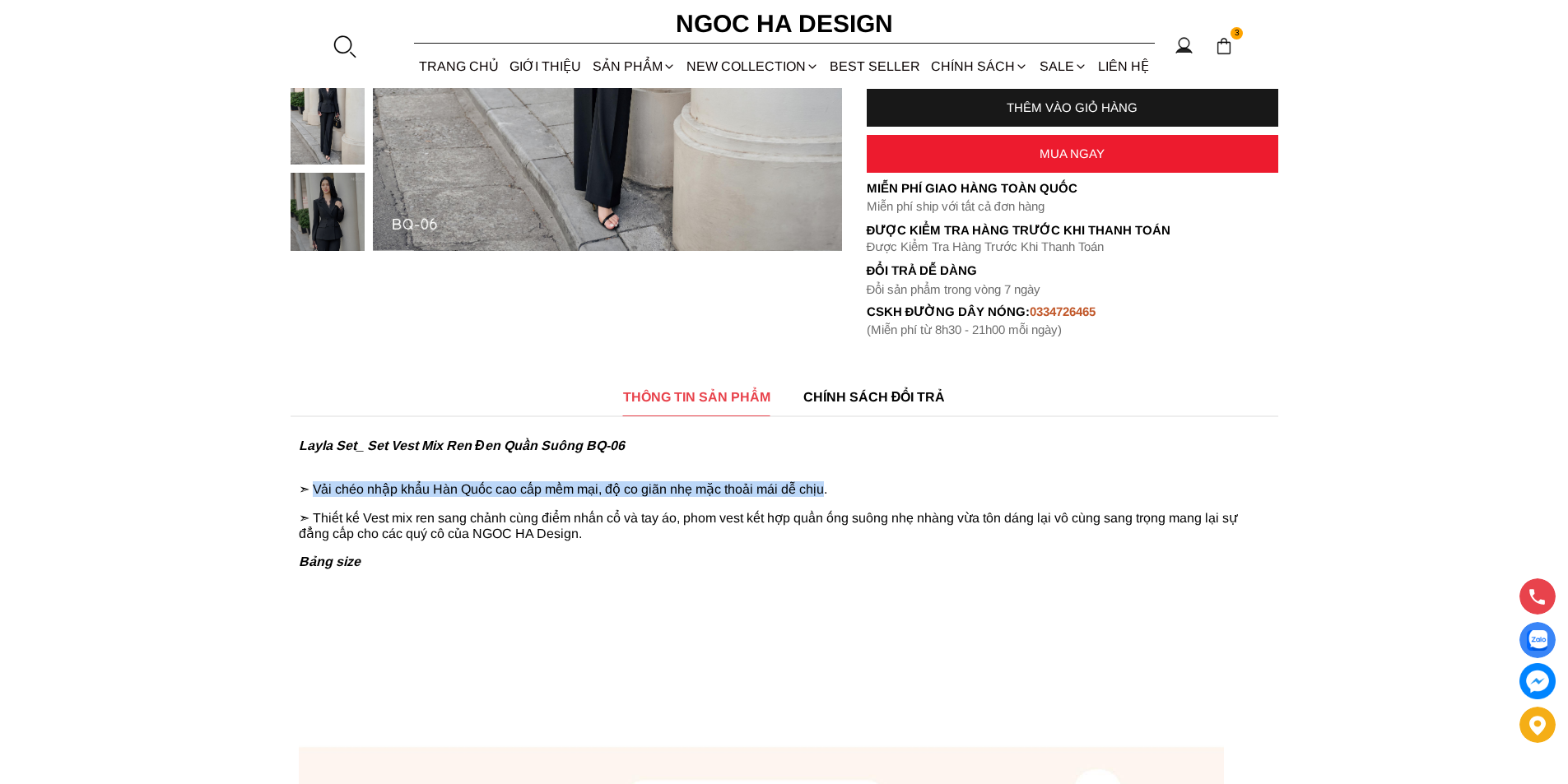
copy p "Vải chéo nhập khẩu Hàn Quốc cao cấp mềm mại, độ co giãn nhẹ mặc thoải mái dễ ch…"
